Goal: Navigation & Orientation: Find specific page/section

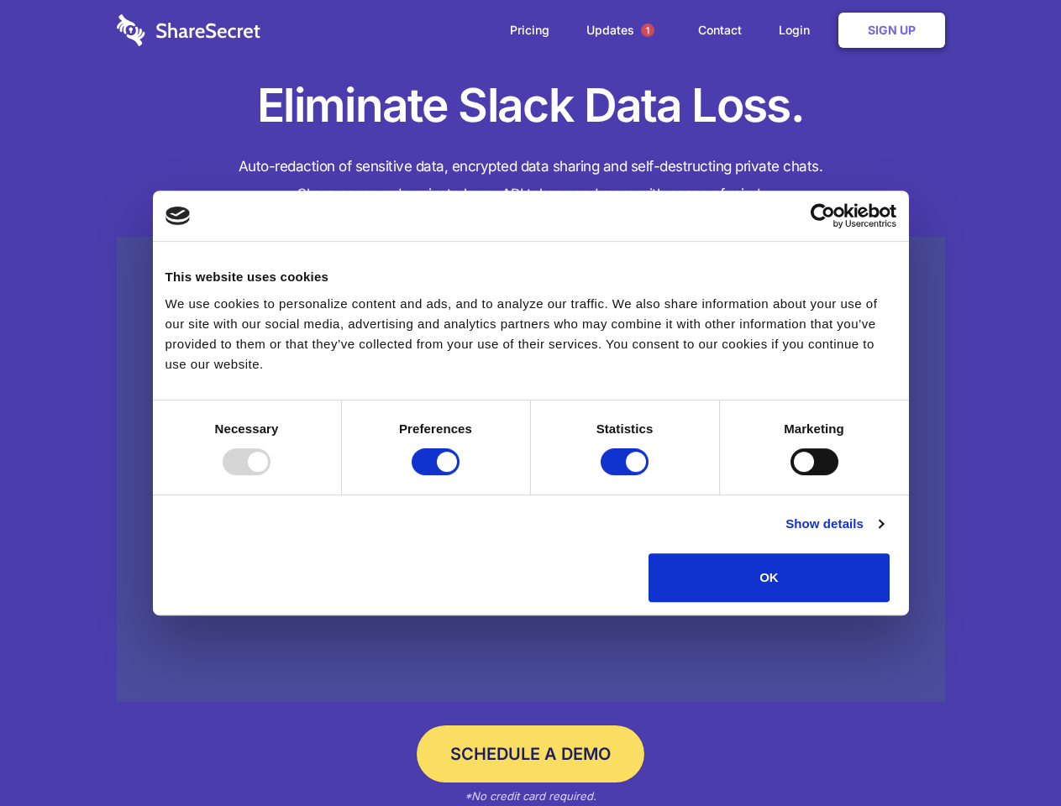
click at [270, 475] on div at bounding box center [247, 462] width 48 height 27
click at [459, 475] on input "Preferences" at bounding box center [436, 462] width 48 height 27
checkbox input "false"
click at [627, 475] on input "Statistics" at bounding box center [625, 462] width 48 height 27
checkbox input "false"
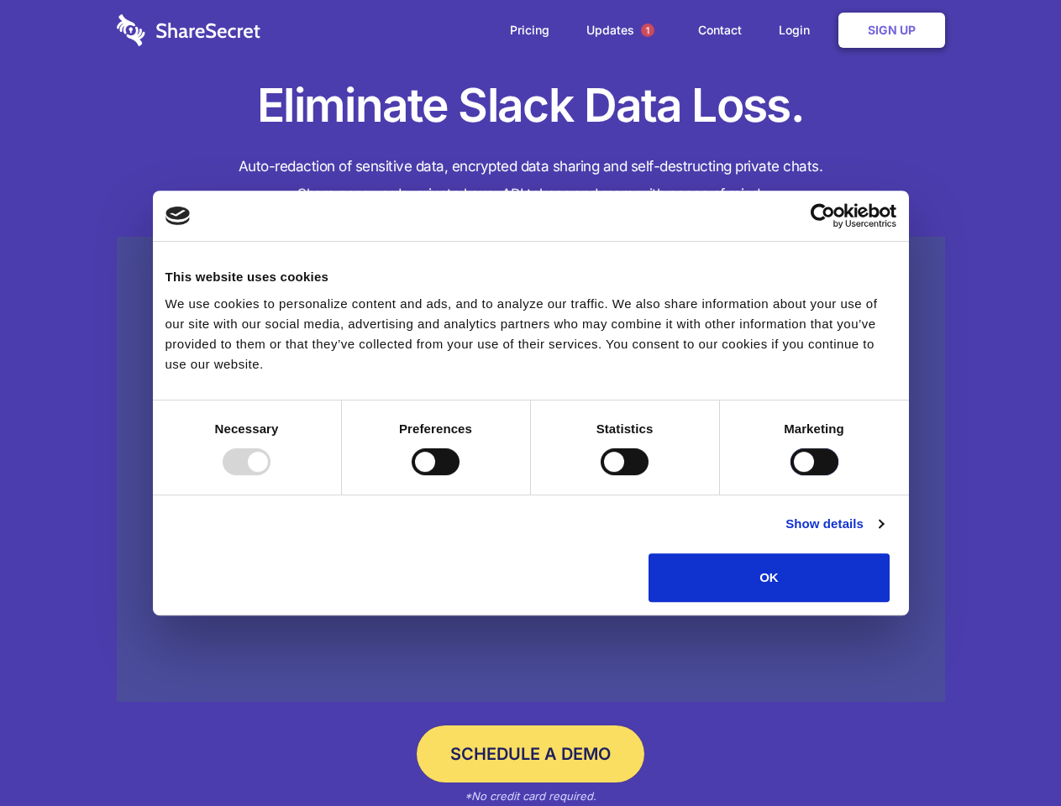
click at [790, 475] on input "Marketing" at bounding box center [814, 462] width 48 height 27
checkbox input "true"
click at [883, 534] on link "Show details" at bounding box center [833, 524] width 97 height 20
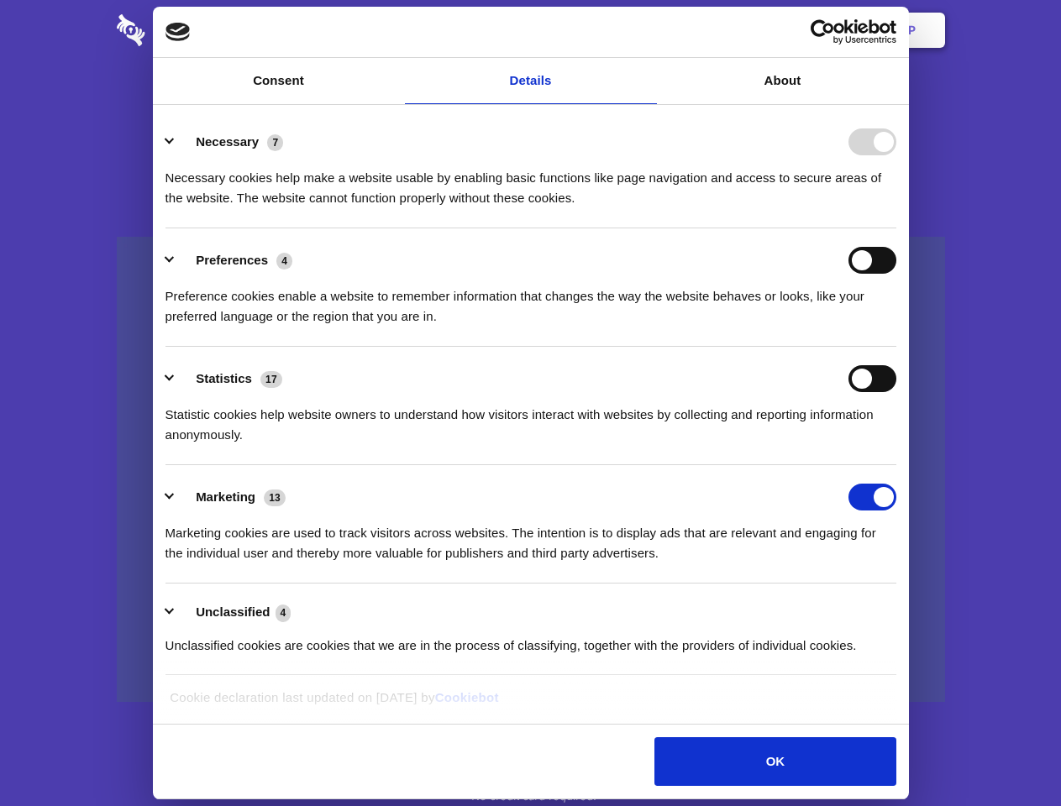
click at [896, 228] on li "Necessary 7 Necessary cookies help make a website usable by enabling basic func…" at bounding box center [530, 169] width 731 height 118
click at [647, 30] on span "1" at bounding box center [647, 30] width 13 height 13
